Goal: Task Accomplishment & Management: Use online tool/utility

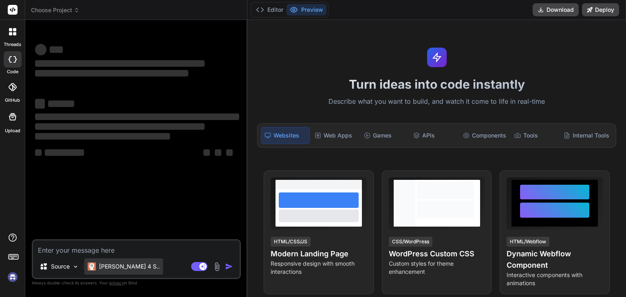
type textarea "x"
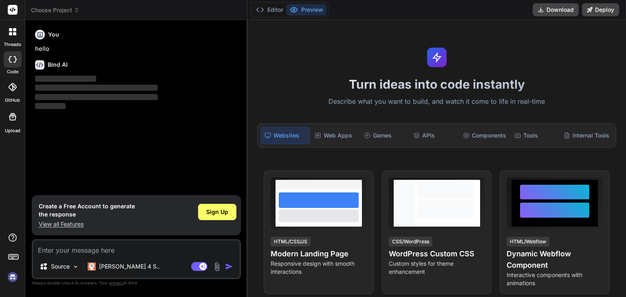
click at [109, 254] on textarea at bounding box center [136, 248] width 207 height 15
type textarea "<?lor ipsumdo_sitam(); co(!adipi($_ELITSED['doei_te']) || $_INCIDID['utla'] !==…"
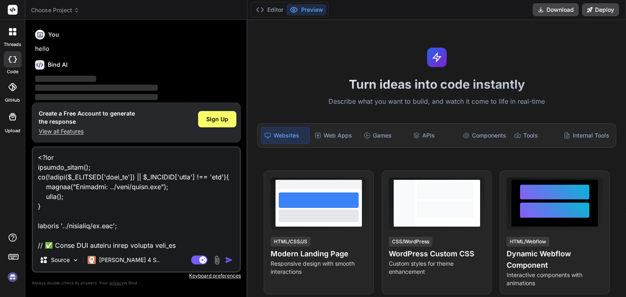
scroll to position [2982, 0]
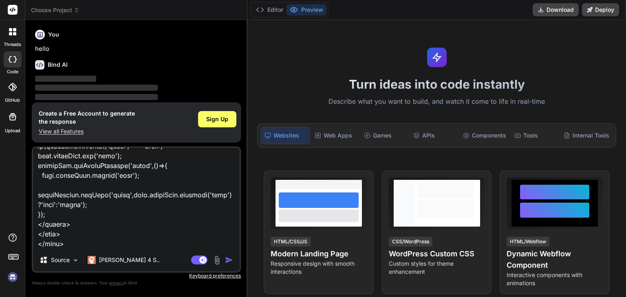
type textarea "x"
type textarea "<?lor ipsumdo_sitam(); co(!adipi($_ELITSED['doei_te']) || $_INCIDID['utla'] !==…"
type textarea "x"
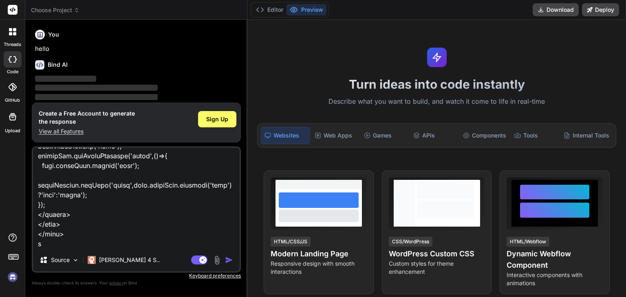
type textarea "<?lor ipsumdo_sitam(); co(!adipi($_ELITSED['doei_te']) || $_INCIDID['utla'] !==…"
type textarea "x"
type textarea "<?lor ipsumdo_sitam(); co(!adipi($_ELITSED['doei_te']) || $_INCIDID['utla'] !==…"
type textarea "x"
type textarea "<?lor ipsumdo_sitam(); co(!adipi($_ELITSED['doei_te']) || $_INCIDID['utla'] !==…"
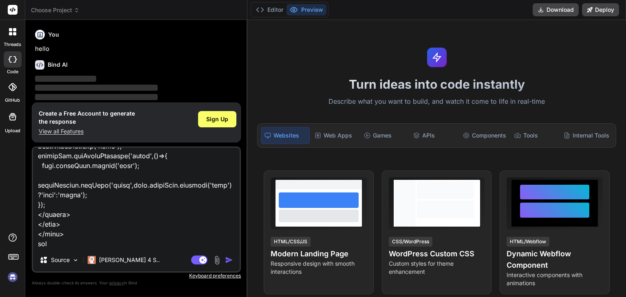
type textarea "x"
type textarea "<?lor ipsumdo_sitam(); co(!adipi($_ELITSED['doei_te']) || $_INCIDID['utla'] !==…"
type textarea "x"
type textarea "<?lor ipsumdo_sitam(); co(!adipi($_ELITSED['doei_te']) || $_INCIDID['utla'] !==…"
type textarea "x"
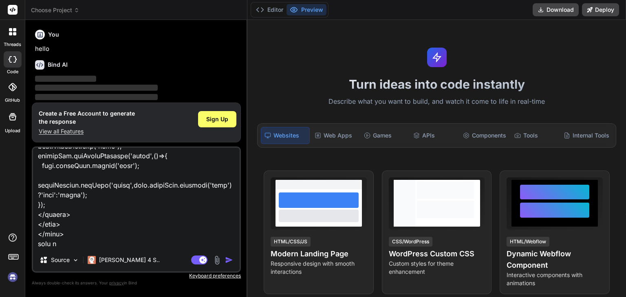
type textarea "<?lor ipsumdo_sitam(); co(!adipi($_ELITSED['doei_te']) || $_INCIDID['utla'] !==…"
type textarea "x"
type textarea "<?lor ipsumdo_sitam(); co(!adipi($_ELITSED['doei_te']) || $_INCIDID['utla'] !==…"
type textarea "x"
type textarea "<?lor ipsumdo_sitam(); co(!adipi($_ELITSED['doei_te']) || $_INCIDID['utla'] !==…"
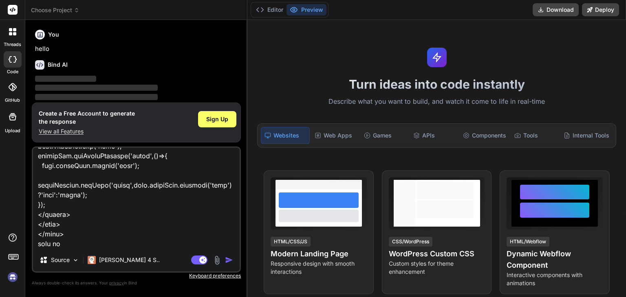
type textarea "x"
type textarea "<?lor ipsumdo_sitam(); co(!adipi($_ELITSED['doei_te']) || $_INCIDID['utla'] !==…"
type textarea "x"
type textarea "<?lor ipsumdo_sitam(); co(!adipi($_ELITSED['doei_te']) || $_INCIDID['utla'] !==…"
type textarea "x"
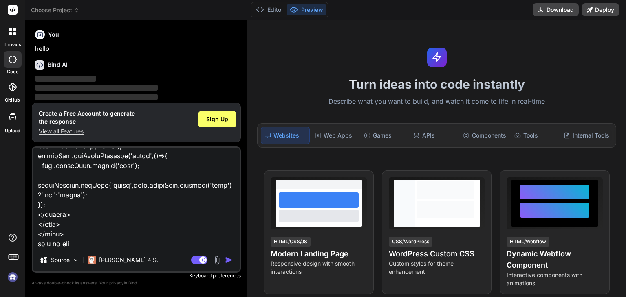
type textarea "<?lor ipsumdo_sitam(); co(!adipi($_ELITSED['doei_te']) || $_INCIDID['utla'] !==…"
type textarea "x"
type textarea "<?lor ipsumdo_sitam(); co(!adipi($_ELITSED['doei_te']) || $_INCIDID['utla'] !==…"
type textarea "x"
type textarea "<?lor ipsumdo_sitam(); co(!adipi($_ELITSED['doei_te']) || $_INCIDID['utla'] !==…"
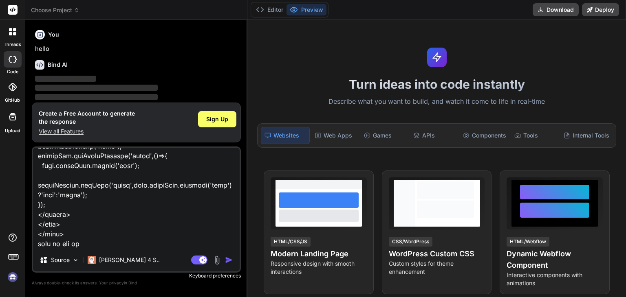
type textarea "x"
type textarea "<?lor ipsumdo_sitam(); co(!adipi($_ELITSED['doei_te']) || $_INCIDID['utla'] !==…"
type textarea "x"
type textarea "<?lor ipsumdo_sitam(); co(!adipi($_ELITSED['doei_te']) || $_INCIDID['utla'] !==…"
type textarea "x"
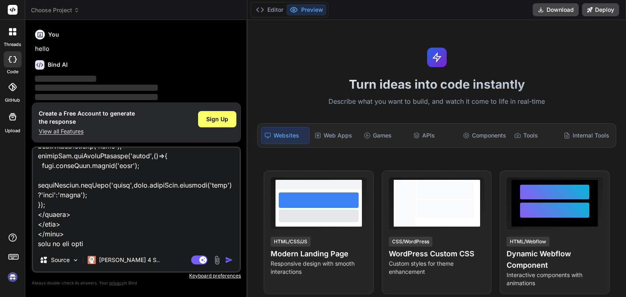
type textarea "<?lor ipsumdo_sitam(); co(!adipi($_ELITSED['doei_te']) || $_INCIDID['utla'] !==…"
type textarea "x"
type textarea "<?lor ipsumdo_sitam(); co(!adipi($_ELITSED['doei_te']) || $_INCIDID['utla'] !==…"
type textarea "x"
type textarea "<?lor ipsumdo_sitam(); co(!adipi($_ELITSED['doei_te']) || $_INCIDID['utla'] !==…"
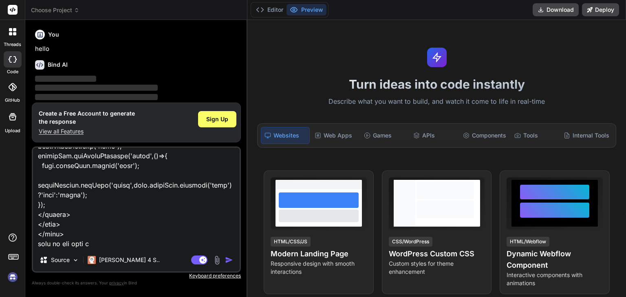
type textarea "x"
type textarea "<?lor ipsumdo_sitam(); co(!adipi($_ELITSED['doei_te']) || $_INCIDID['utla'] !==…"
type textarea "x"
type textarea "<?lor ipsumdo_sitam(); co(!adipi($_ELITSED['doei_te']) || $_INCIDID['utla'] !==…"
type textarea "x"
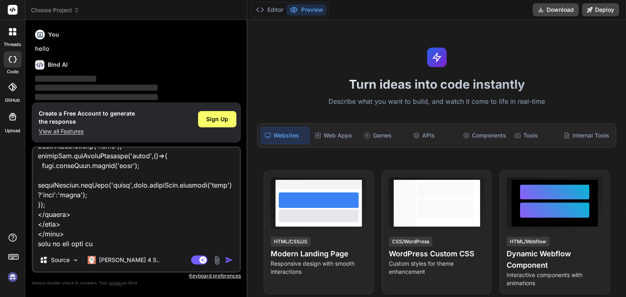
type textarea "<?lor ipsumdo_sitam(); co(!adipi($_ELITSED['doei_te']) || $_INCIDID['utla'] !==…"
type textarea "x"
type textarea "<?lor ipsumdo_sitam(); co(!adipi($_ELITSED['doei_te']) || $_INCIDID['utla'] !==…"
type textarea "x"
type textarea "<?lor ipsumdo_sitam(); co(!adipi($_ELITSED['doei_te']) || $_INCIDID['utla'] !==…"
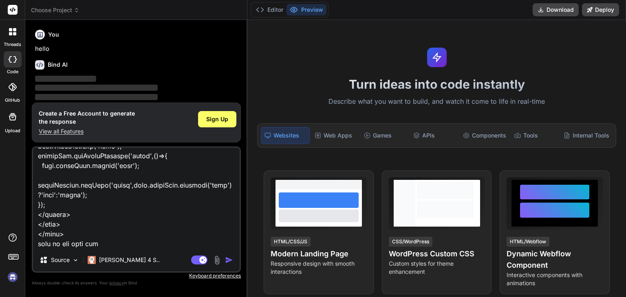
type textarea "x"
type textarea "<?lor ipsumdo_sitam(); co(!adipi($_ELITSED['doei_te']) || $_INCIDID['utla'] !==…"
type textarea "x"
type textarea "<?lor ipsumdo_sitam(); co(!adipi($_ELITSED['doei_te']) || $_INCIDID['utla'] !==…"
type textarea "x"
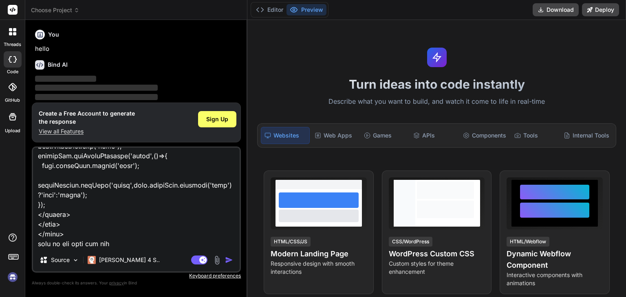
type textarea "<?lor ipsumdo_sitam(); co(!adipi($_ELITSED['doei_te']) || $_INCIDID['utla'] !==…"
type textarea "x"
type textarea "<?lor ipsumdo_sitam(); co(!adipi($_ELITSED['doei_te']) || $_INCIDID['utla'] !==…"
type textarea "x"
type textarea "<?lor ipsumdo_sitam(); co(!adipi($_ELITSED['doei_te']) || $_INCIDID['utla'] !==…"
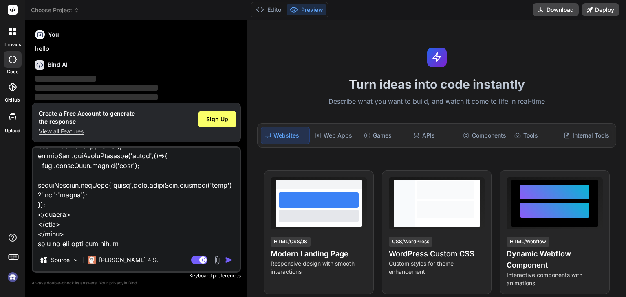
type textarea "x"
type textarea "<?lor ipsumdo_sitam(); co(!adipi($_ELITSED['doei_te']) || $_INCIDID['utla'] !==…"
type textarea "x"
type textarea "<?lor ipsumdo_sitam(); co(!adipi($_ELITSED['doei_te']) || $_INCIDID['utla'] !==…"
type textarea "x"
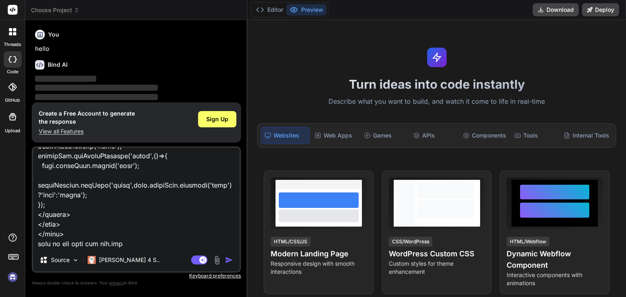
type textarea "<?lor ipsumdo_sitam(); co(!adipi($_ELITSED['doei_te']) || $_INCIDID['utla'] !==…"
type textarea "x"
type textarea "<?lor ipsumdo_sitam(); co(!adipi($_ELITSED['doei_te']) || $_INCIDID['utla'] !==…"
type textarea "x"
type textarea "<?lor ipsumdo_sitam(); co(!adipi($_ELITSED['doei_te']) || $_INCIDID['utla'] !==…"
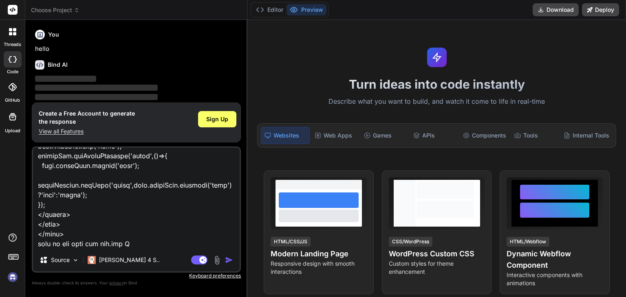
type textarea "x"
type textarea "<?lor ipsumdo_sitam(); co(!adipi($_ELITSED['doei_te']) || $_INCIDID['utla'] !==…"
type textarea "x"
type textarea "<?lor ipsumdo_sitam(); co(!adipi($_ELITSED['doei_te']) || $_INCIDID['utla'] !==…"
type textarea "x"
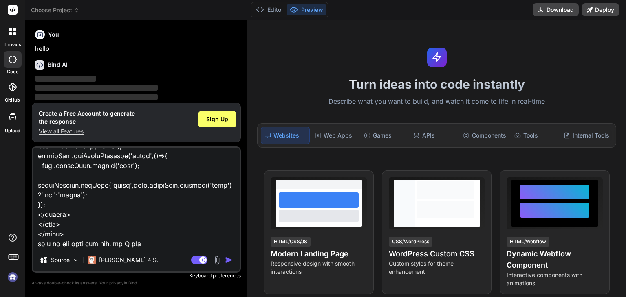
type textarea "<?lor ipsumdo_sitam(); co(!adipi($_ELITSED['doei_te']) || $_INCIDID['utla'] !==…"
type textarea "x"
type textarea "<?lor ipsumdo_sitam(); co(!adipi($_ELITSED['doei_te']) || $_INCIDID['utla'] !==…"
type textarea "x"
type textarea "<?lor ipsumdo_sitam(); co(!adipi($_ELITSED['doei_te']) || $_INCIDID['utla'] !==…"
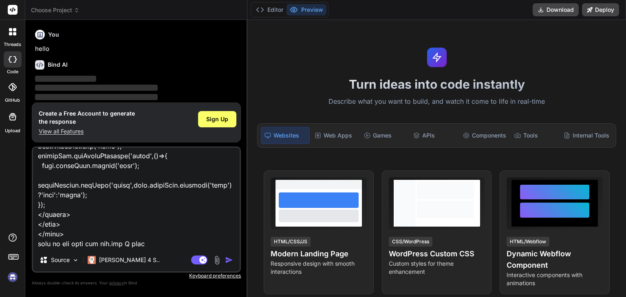
type textarea "x"
type textarea "<?lor ipsumdo_sitam(); co(!adipi($_ELITSED['doei_te']) || $_INCIDID['utla'] !==…"
type textarea "x"
type textarea "<?lor ipsumdo_sitam(); co(!adipi($_ELITSED['doei_te']) || $_INCIDID['utla'] !==…"
type textarea "x"
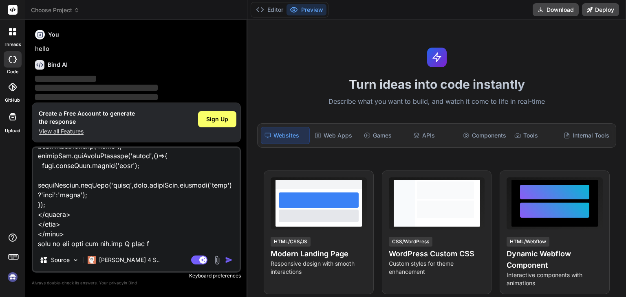
type textarea "<?lor ipsumdo_sitam(); co(!adipi($_ELITSED['doei_te']) || $_INCIDID['utla'] !==…"
type textarea "x"
type textarea "<?lor ipsumdo_sitam(); co(!adipi($_ELITSED['doei_te']) || $_INCIDID['utla'] !==…"
type textarea "x"
type textarea "<?lor ipsumdo_sitam(); co(!adipi($_ELITSED['doei_te']) || $_INCIDID['utla'] !==…"
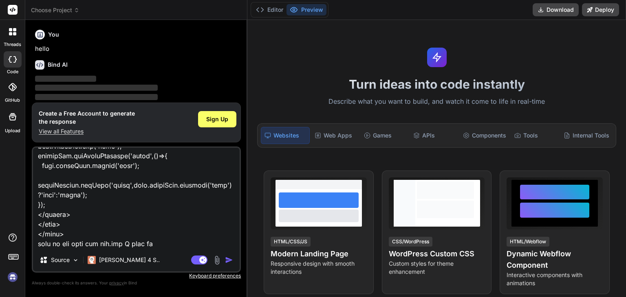
type textarea "x"
type textarea "<?lor ipsumdo_sitam(); co(!adipi($_ELITSED['doei_te']) || $_INCIDID['utla'] !==…"
type textarea "x"
type textarea "<?lor ipsumdo_sitam(); co(!adipi($_ELITSED['doei_te']) || $_INCIDID['utla'] !==…"
type textarea "x"
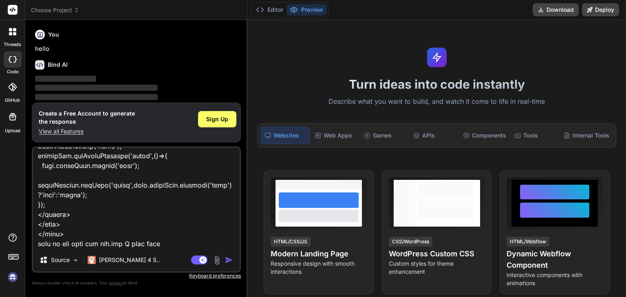
type textarea "<?lor ipsumdo_sitam(); co(!adipi($_ELITSED['doei_te']) || $_INCIDID['utla'] !==…"
type textarea "x"
type textarea "<?lor ipsumdo_sitam(); co(!adipi($_ELITSED['doei_te']) || $_INCIDID['utla'] !==…"
type textarea "x"
type textarea "<?lor ipsumdo_sitam(); co(!adipi($_ELITSED['doei_te']) || $_INCIDID['utla'] !==…"
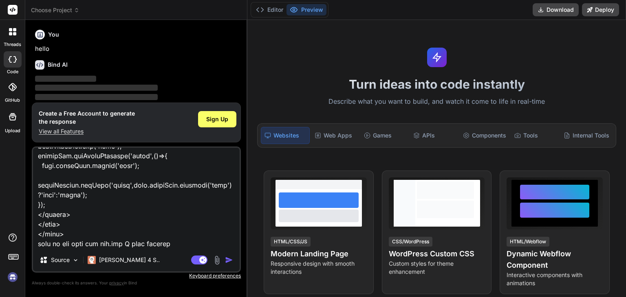
type textarea "x"
type textarea "<?lor ipsumdo_sitam(); co(!adipi($_ELITSED['doei_te']) || $_INCIDID['utla'] !==…"
type textarea "x"
type textarea "<?lor ipsumdo_sitam(); co(!adipi($_ELITSED['doei_te']) || $_INCIDID['utla'] !==…"
type textarea "x"
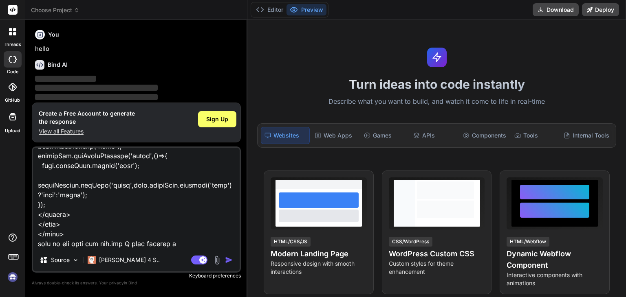
type textarea "<?lor ipsumdo_sitam(); co(!adipi($_ELITSED['doei_te']) || $_INCIDID['utla'] !==…"
type textarea "x"
type textarea "<?lor ipsumdo_sitam(); co(!adipi($_ELITSED['doei_te']) || $_INCIDID['utla'] !==…"
type textarea "x"
type textarea "<?lor ipsumdo_sitam(); co(!adipi($_ELITSED['doei_te']) || $_INCIDID['utla'] !==…"
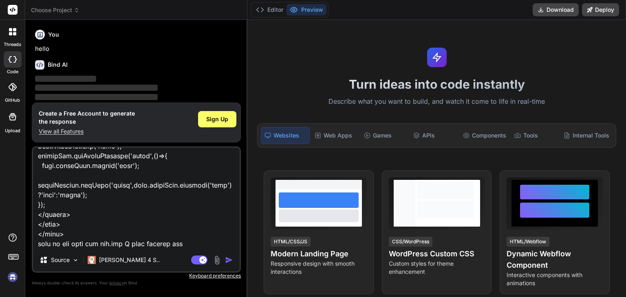
type textarea "x"
type textarea "<?lor ipsumdo_sitam(); co(!adipi($_ELITSED['doei_te']) || $_INCIDID['utla'] !==…"
type textarea "x"
type textarea "<?lor ipsumdo_sitam(); co(!adipi($_ELITSED['doei_te']) || $_INCIDID['utla'] !==…"
type textarea "x"
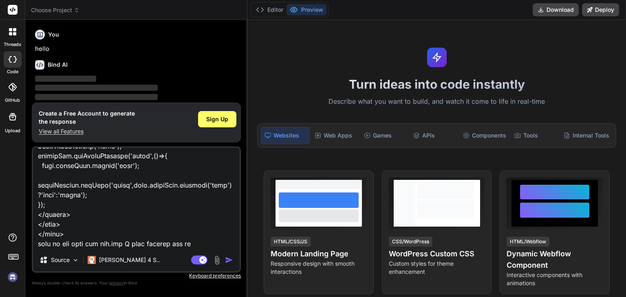
type textarea "<?lor ipsumdo_sitam(); co(!adipi($_ELITSED['doei_te']) || $_INCIDID['utla'] !==…"
type textarea "x"
type textarea "<?lor ipsumdo_sitam(); co(!adipi($_ELITSED['doei_te']) || $_INCIDID['utla'] !==…"
type textarea "x"
type textarea "<?lor ipsumdo_sitam(); co(!adipi($_ELITSED['doei_te']) || $_INCIDID['utla'] !==…"
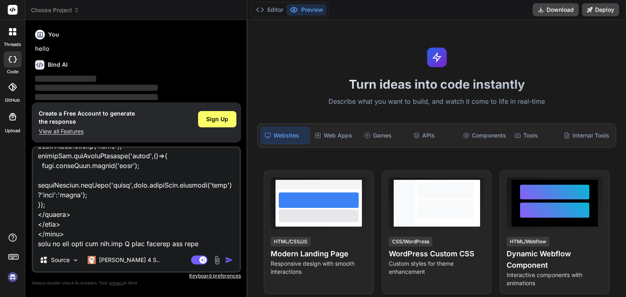
type textarea "x"
type textarea "<?lor ipsumdo_sitam(); co(!adipi($_ELITSED['doei_te']) || $_INCIDID['utla'] !==…"
type textarea "x"
type textarea "<?lor ipsumdo_sitam(); co(!adipi($_ELITSED['doei_te']) || $_INCIDID['utla'] !==…"
type textarea "x"
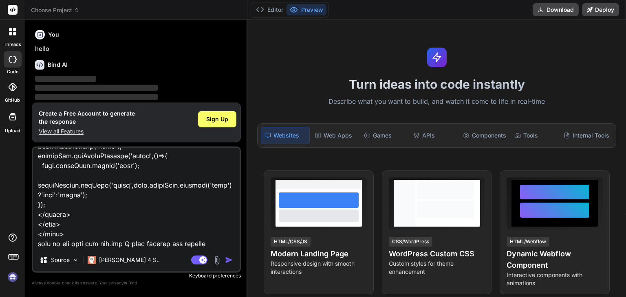
type textarea "<?lor ipsumdo_sitam(); co(!adipi($_ELITSED['doei_te']) || $_INCIDID['utla'] !==…"
type textarea "x"
type textarea "<?lor ipsumdo_sitam(); co(!adipi($_ELITSED['doei_te']) || $_INCIDID['utla'] !==…"
type textarea "x"
type textarea "<?lor ipsumdo_sitam(); co(!adipi($_ELITSED['doei_te']) || $_INCIDID['utla'] !==…"
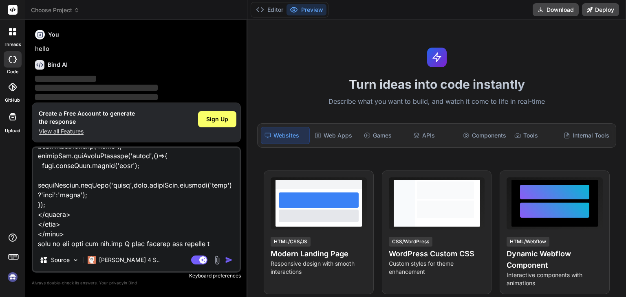
type textarea "x"
type textarea "<?lor ipsumdo_sitam(); co(!adipi($_ELITSED['doei_te']) || $_INCIDID['utla'] !==…"
type textarea "x"
type textarea "<?lor ipsumdo_sitam(); co(!adipi($_ELITSED['doei_te']) || $_INCIDID['utla'] !==…"
type textarea "x"
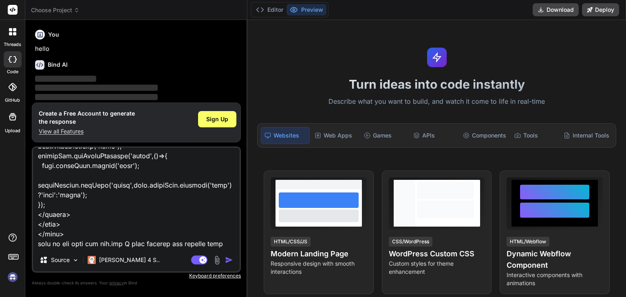
type textarea "<?lor ipsumdo_sitam(); co(!adipi($_ELITSED['doei_te']) || $_INCIDID['utla'] !==…"
type textarea "x"
type textarea "<?lor ipsumdo_sitam(); co(!adipi($_ELITSED['doei_te']) || $_INCIDID['utla'] !==…"
type textarea "x"
type textarea "<?lor ipsumdo_sitam(); co(!adipi($_ELITSED['doei_te']) || $_INCIDID['utla'] !==…"
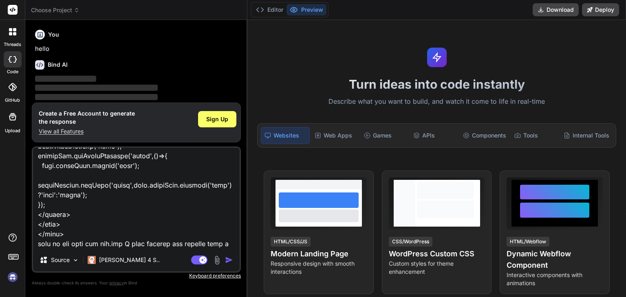
type textarea "x"
type textarea "<?lor ipsumdo_sitam(); co(!adipi($_ELITSED['doei_te']) || $_INCIDID['utla'] !==…"
type textarea "x"
type textarea "<?lor ipsumdo_sitam(); co(!adipi($_ELITSED['doei_te']) || $_INCIDID['utla'] !==…"
type textarea "x"
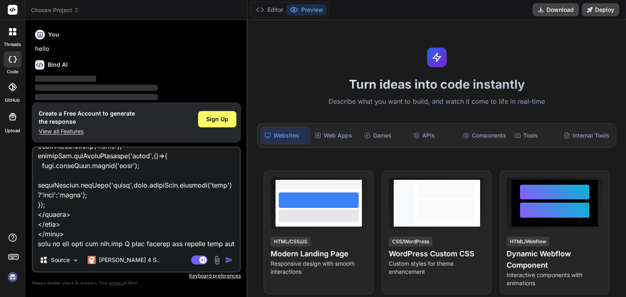
type textarea "<?lor ipsumdo_sitam(); co(!adipi($_ELITSED['doei_te']) || $_INCIDID['utla'] !==…"
type textarea "x"
type textarea "<?lor ipsumdo_sitam(); co(!adipi($_ELITSED['doei_te']) || $_INCIDID['utla'] !==…"
type textarea "x"
type textarea "<?lor ipsumdo_sitam(); co(!adipi($_ELITSED['doei_te']) || $_INCIDID['utla'] !==…"
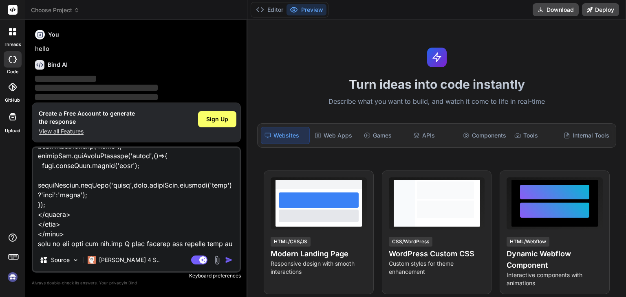
type textarea "x"
type textarea "<?lor ipsumdo_sitam(); co(!adipi($_ELITSED['doei_te']) || $_INCIDID['utla'] !==…"
type textarea "x"
type textarea "<?lor ipsumdo_sitam(); co(!adipi($_ELITSED['doei_te']) || $_INCIDID['utla'] !==…"
type textarea "x"
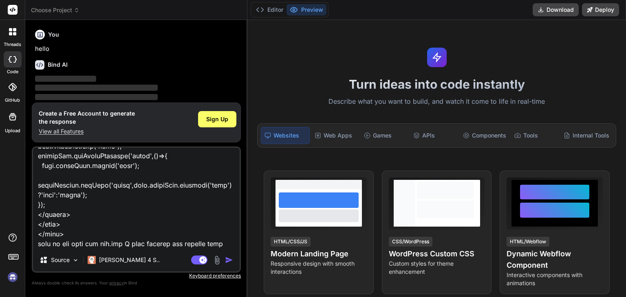
type textarea "<?lor ipsumdo_sitam(); co(!adipi($_ELITSED['doei_te']) || $_INCIDID['utla'] !==…"
type textarea "x"
type textarea "<?lor ipsumdo_sitam(); co(!adipi($_ELITSED['doei_te']) || $_INCIDID['utla'] !==…"
type textarea "x"
type textarea "<?lor ipsumdo_sitam(); co(!adipi($_ELITSED['doei_te']) || $_INCIDID['utla'] !==…"
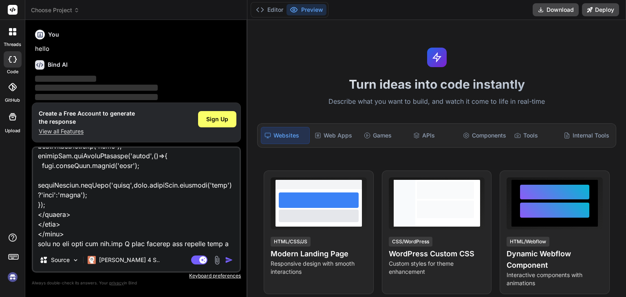
type textarea "x"
type textarea "<?lor ipsumdo_sitam(); co(!adipi($_ELITSED['doei_te']) || $_INCIDID['utla'] !==…"
type textarea "x"
type textarea "<?lor ipsumdo_sitam(); co(!adipi($_ELITSED['doei_te']) || $_INCIDID['utla'] !==…"
type textarea "x"
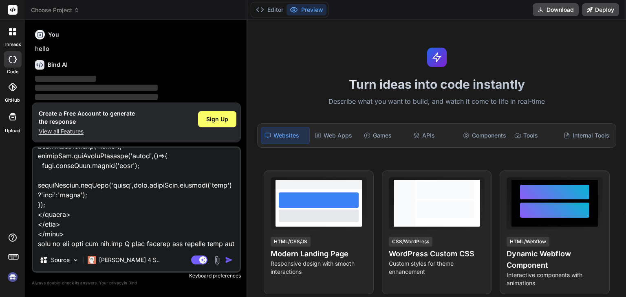
type textarea "<?lor ipsumdo_sitam(); co(!adipi($_ELITSED['doei_te']) || $_INCIDID['utla'] !==…"
type textarea "x"
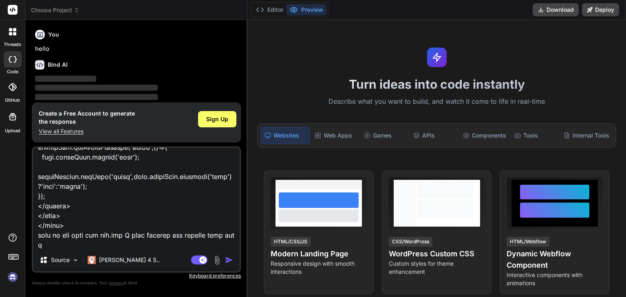
scroll to position [2992, 0]
type textarea "<?lor ipsumdo_sitam(); co(!adipi($_ELITSED['doei_te']) || $_INCIDID['utla'] !==…"
type textarea "x"
type textarea "<?lor ipsumdo_sitam(); co(!adipi($_ELITSED['doei_te']) || $_INCIDID['utla'] !==…"
type textarea "x"
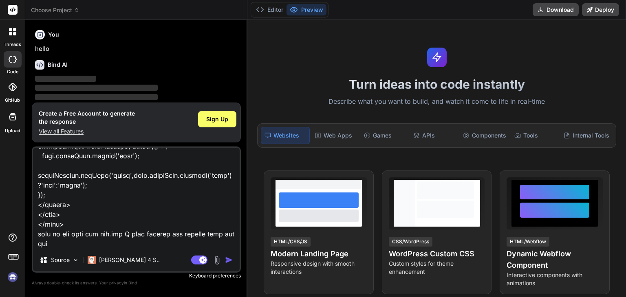
type textarea "<?lor ipsumdo_sitam(); co(!adipi($_ELITSED['doei_te']) || $_INCIDID['utla'] !==…"
type textarea "x"
type textarea "<?lor ipsumdo_sitam(); co(!adipi($_ELITSED['doei_te']) || $_INCIDID['utla'] !==…"
type textarea "x"
type textarea "<?lor ipsumdo_sitam(); co(!adipi($_ELITSED['doei_te']) || $_INCIDID['utla'] !==…"
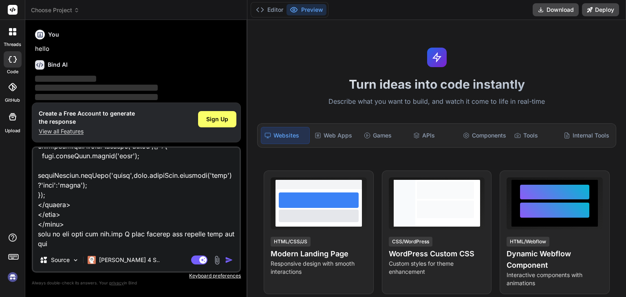
type textarea "x"
type textarea "<?lor ipsumdo_sitam(); co(!adipi($_ELITSED['doei_te']) || $_INCIDID['utla'] !==…"
type textarea "x"
type textarea "<?lor ipsumdo_sitam(); co(!adipi($_ELITSED['doei_te']) || $_INCIDID['utla'] !==…"
type textarea "x"
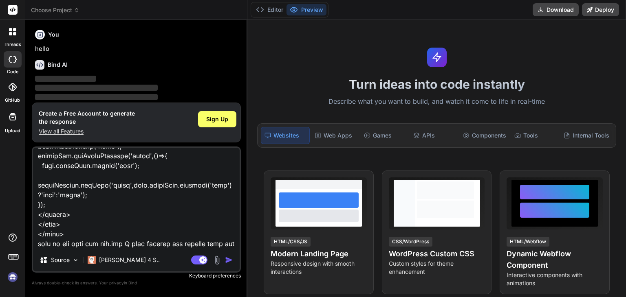
scroll to position [2983, 0]
type textarea "<?lor ipsumdo_sitam(); co(!adipi($_ELITSED['doei_te']) || $_INCIDID['utla'] !==…"
type textarea "x"
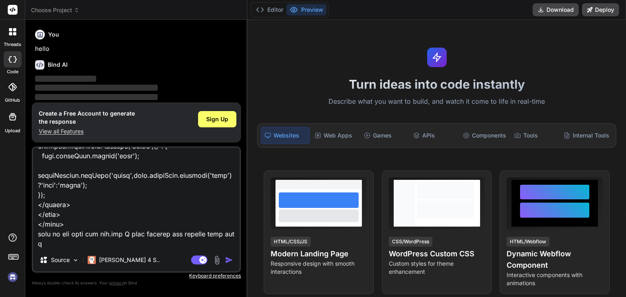
scroll to position [2992, 0]
type textarea "<?lor ipsumdo_sitam(); co(!adipi($_ELITSED['doei_te']) || $_INCIDID['utla'] !==…"
type textarea "x"
type textarea "<?lor ipsumdo_sitam(); co(!adipi($_ELITSED['doei_te']) || $_INCIDID['utla'] !==…"
type textarea "x"
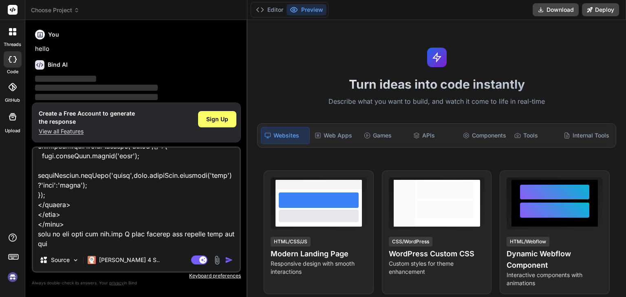
type textarea "<?lor ipsumdo_sitam(); co(!adipi($_ELITSED['doei_te']) || $_INCIDID['utla'] !==…"
type textarea "x"
type textarea "<?lor ipsumdo_sitam(); co(!adipi($_ELITSED['doei_te']) || $_INCIDID['utla'] !==…"
type textarea "x"
type textarea "<?lor ipsumdo_sitam(); co(!adipi($_ELITSED['doei_te']) || $_INCIDID['utla'] !==…"
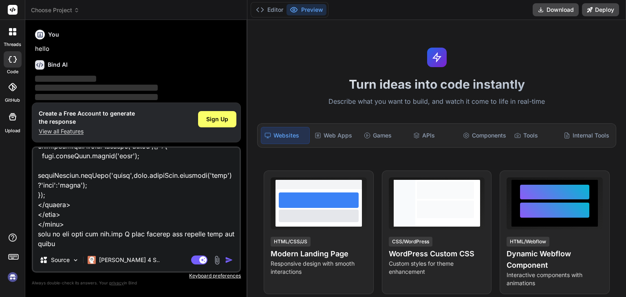
type textarea "x"
type textarea "<?lor ipsumdo_sitam(); co(!adipi($_ELITSED['doei_te']) || $_INCIDID['utla'] !==…"
type textarea "x"
type textarea "<?lor ipsumdo_sitam(); co(!adipi($_ELITSED['doei_te']) || $_INCIDID['utla'] !==…"
type textarea "x"
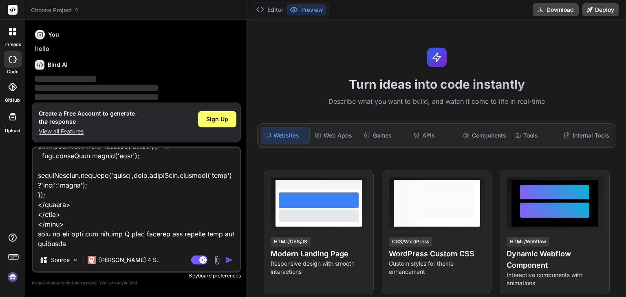
type textarea "<?lor ipsumdo_sitam(); co(!adipi($_ELITSED['doei_te']) || $_INCIDID['utla'] !==…"
type textarea "x"
type textarea "<?lor ipsumdo_sitam(); co(!adipi($_ELITSED['doei_te']) || $_INCIDID['utla'] !==…"
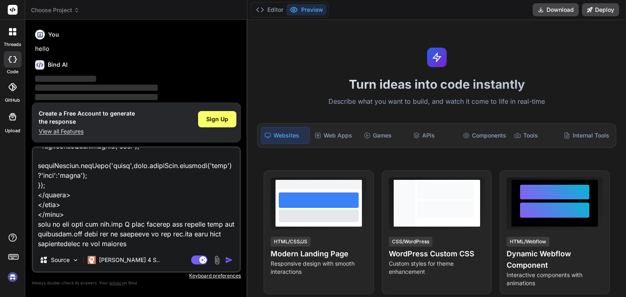
paste textarea "<?lor ipsumdo_sitam(); consect '../adipisci/el.sed'; do (!eiusm($_TEMPORI['utla…"
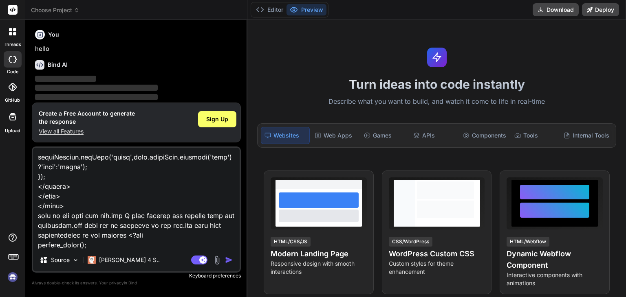
scroll to position [4859, 0]
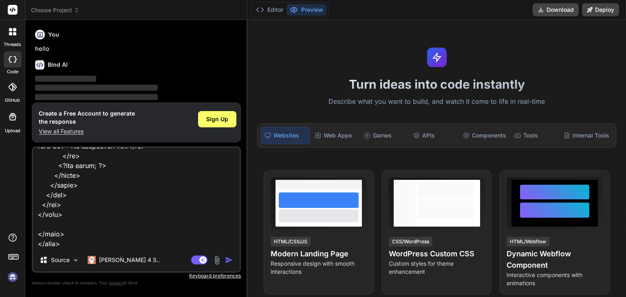
click at [226, 257] on img "button" at bounding box center [229, 260] width 8 height 8
click at [227, 259] on img "button" at bounding box center [229, 260] width 8 height 8
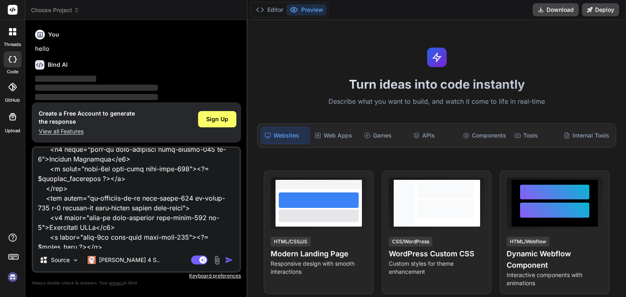
scroll to position [4861, 0]
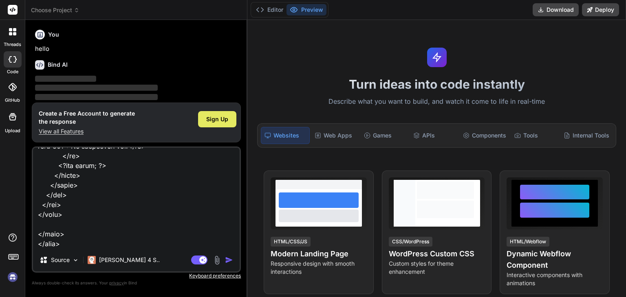
click at [223, 115] on span "Sign Up" at bounding box center [217, 119] width 22 height 8
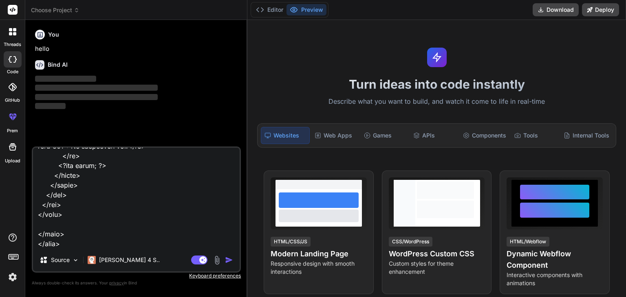
click at [232, 263] on img "button" at bounding box center [229, 260] width 8 height 8
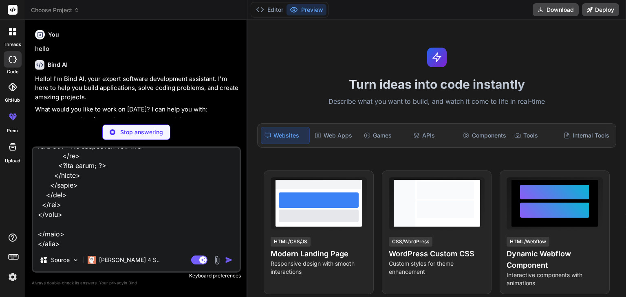
click at [214, 104] on div "Hello! I'm Bind AI, your expert software development assistant. I'm here to hel…" at bounding box center [137, 114] width 204 height 78
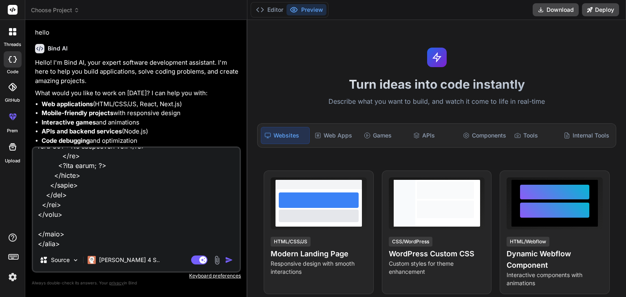
scroll to position [47, 0]
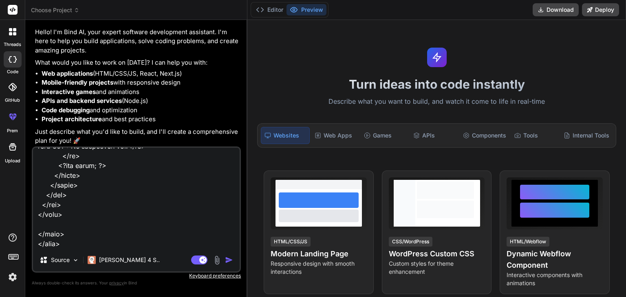
click at [228, 261] on img "button" at bounding box center [229, 260] width 8 height 8
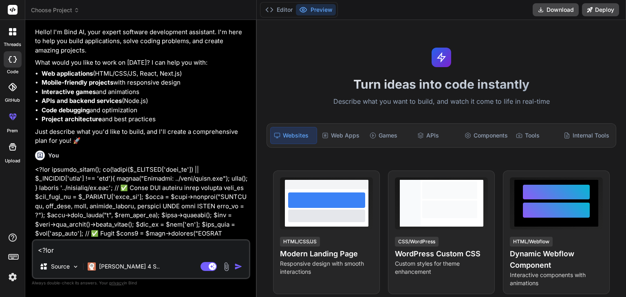
scroll to position [167, 0]
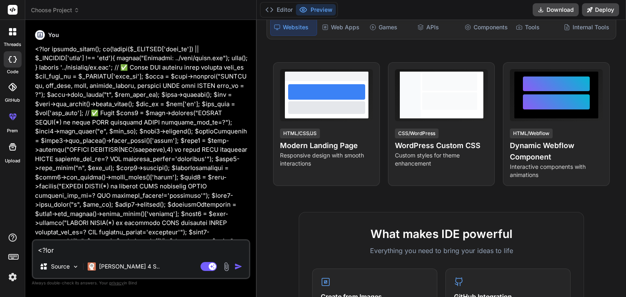
scroll to position [0, 0]
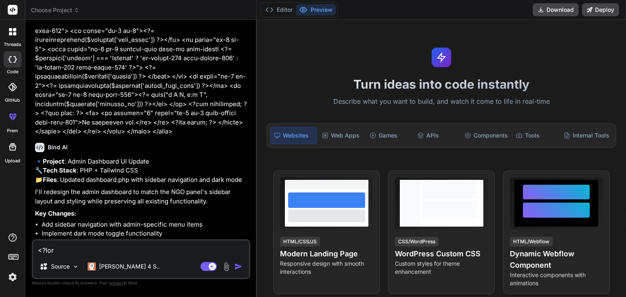
scroll to position [2260, 0]
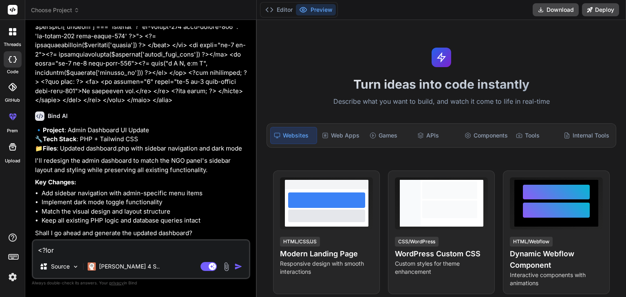
click at [97, 248] on textarea at bounding box center [141, 248] width 216 height 15
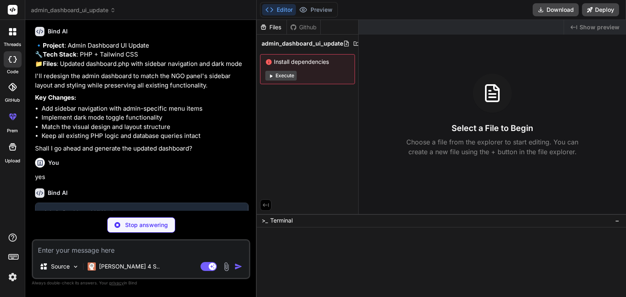
scroll to position [2345, 0]
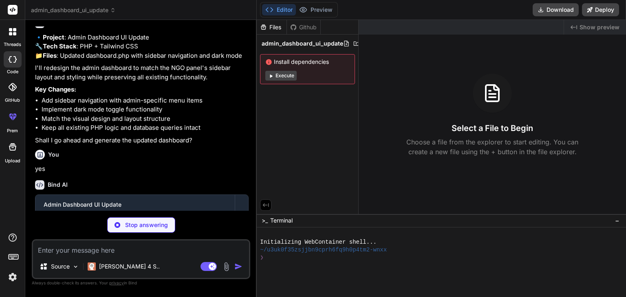
click at [188, 124] on li "Match the visual design and layout structure" at bounding box center [145, 118] width 207 height 9
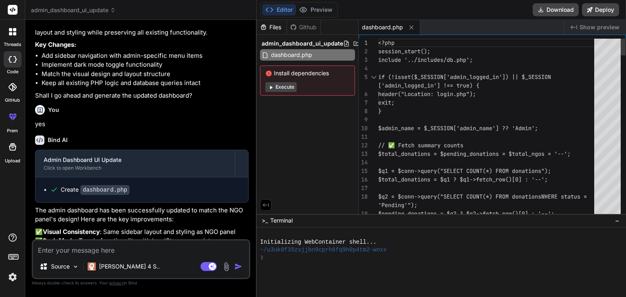
scroll to position [0, 0]
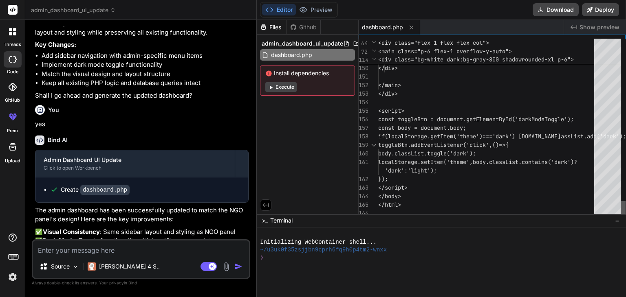
click at [625, 218] on div at bounding box center [622, 209] width 5 height 17
click at [193, 233] on div "Admin Dashboard UI Update Click to open Workbench Create dashboard.php The admi…" at bounding box center [141, 236] width 213 height 173
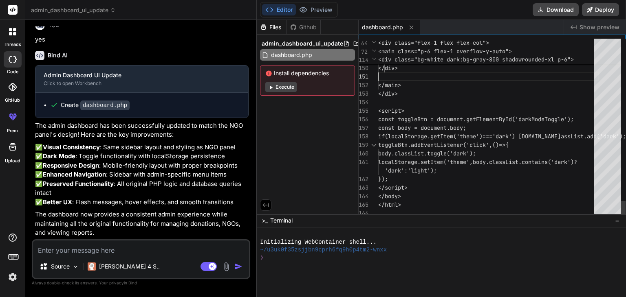
click at [238, 197] on p "✅ Visual Consistency : Same sidebar layout and styling as NGO panel ✅ Dark Mode…" at bounding box center [141, 175] width 213 height 64
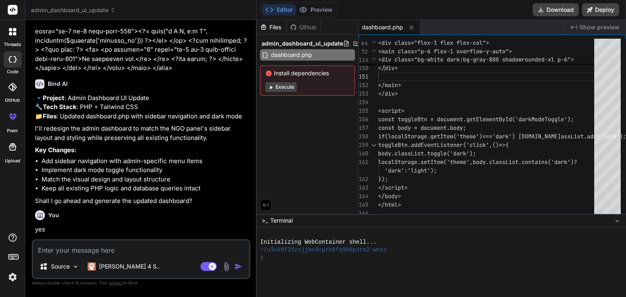
scroll to position [2235, 0]
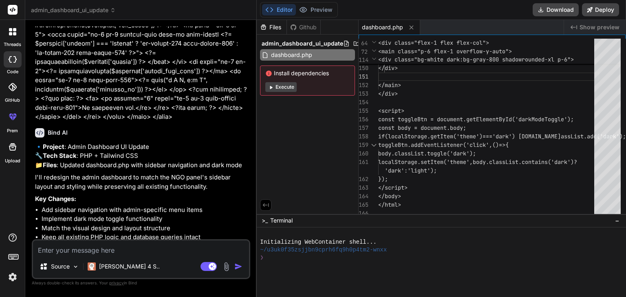
click at [158, 251] on textarea at bounding box center [141, 248] width 216 height 15
paste textarea "<?lor ipsumdo_sitam(); co(!adipi($_ELITSED['doei_te']) || $_INCIDID['utla'] !==…"
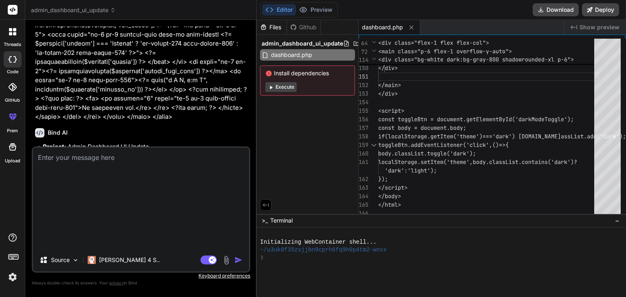
scroll to position [2742, 0]
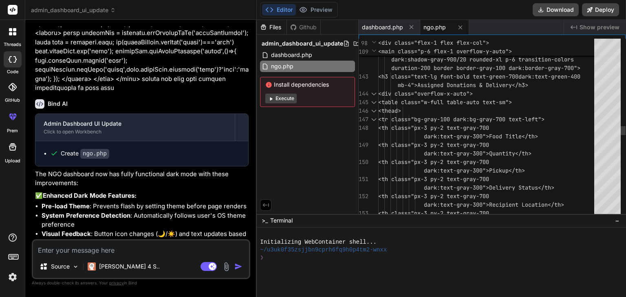
scroll to position [0, 0]
click at [498, 132] on div "<tr class="bg-gray-100 dark:bg-gray-70 0 text-left"> <th class="px-3 py-2 text-…" at bounding box center [488, 81] width 221 height 3490
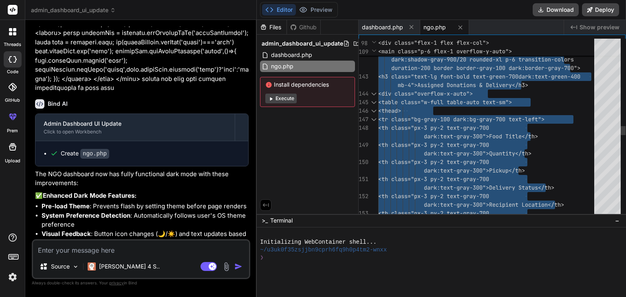
click at [498, 132] on div "<tr class="bg-gray-100 dark:bg-gray-70 0 text-left"> <th class="px-3 py-2 text-…" at bounding box center [488, 81] width 221 height 3490
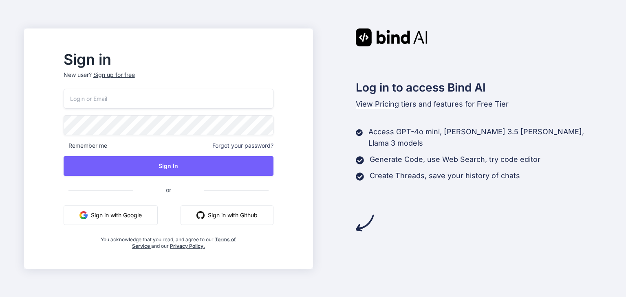
click at [186, 92] on input "email" at bounding box center [169, 99] width 210 height 20
type input "[EMAIL_ADDRESS][DOMAIN_NAME]"
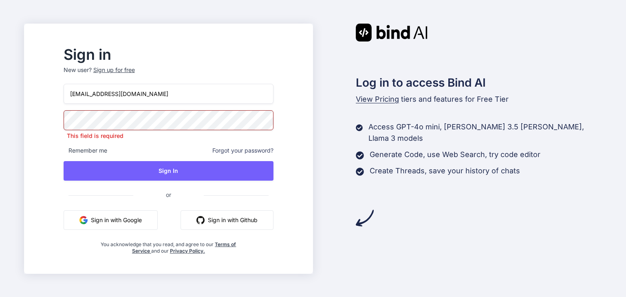
click at [145, 211] on button "Sign in with Google" at bounding box center [111, 221] width 94 height 20
